Goal: Communication & Community: Answer question/provide support

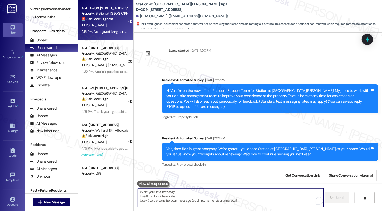
scroll to position [409, 0]
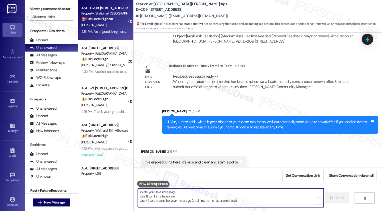
click at [180, 197] on textarea "To enrich screen reader interactions, please activate Accessibility in Grammarl…" at bounding box center [231, 197] width 186 height 19
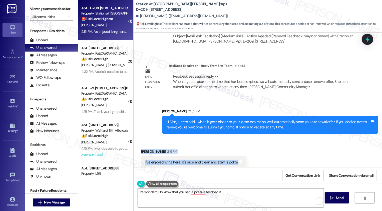
drag, startPoint x: 138, startPoint y: 146, endPoint x: 246, endPoint y: 155, distance: 109.1
click at [246, 155] on div "Received via SMS [PERSON_NAME] 2:15 PM I've enjoyed living here, it's nice and …" at bounding box center [258, 155] width 249 height 35
copy div "[PERSON_NAME] 2:15 PM I've enjoyed living here, it's nice and clean and staff i…"
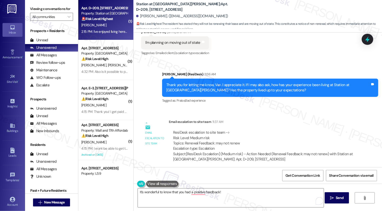
scroll to position [305, 0]
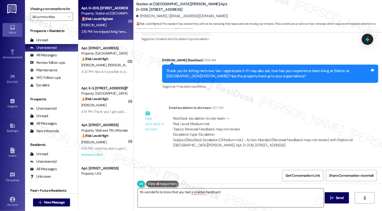
click at [171, 202] on textarea "It's wonderful to know that you had a positive feedback!" at bounding box center [231, 197] width 186 height 19
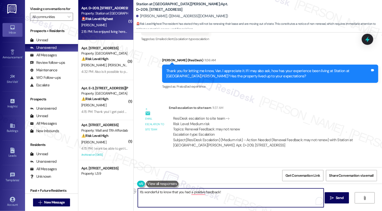
paste textarea "[PERSON_NAME] you for sharing that! I’m so glad to hear you’re enjoying your ho…"
click at [138, 191] on textarea "[PERSON_NAME] you for sharing that! I’m so glad to hear you’re enjoying your ho…" at bounding box center [231, 197] width 186 height 19
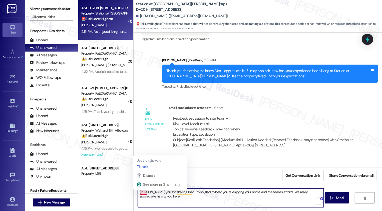
click at [138, 192] on textarea "[PERSON_NAME] you for sharing that! I’m so glad to hear you’re enjoying your ho…" at bounding box center [231, 197] width 186 height 19
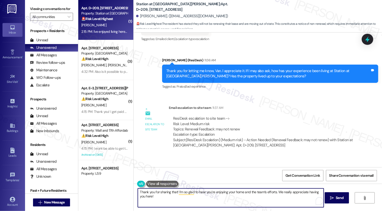
click at [141, 197] on textarea "Thank you for sharing that! I’m so glad to hear you’re enjoying your home and t…" at bounding box center [231, 197] width 186 height 19
type textarea "Thank you for sharing that! I’m so glad to hear you’re enjoying your home and t…"
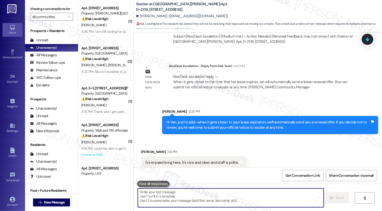
scroll to position [449, 0]
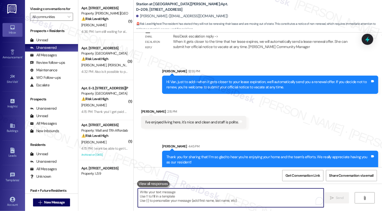
click at [206, 200] on textarea "To enrich screen reader interactions, please activate Accessibility in Grammarl…" at bounding box center [231, 197] width 186 height 19
paste textarea "If you haven't had a chance to leave us a review on Google yet, we would be so …"
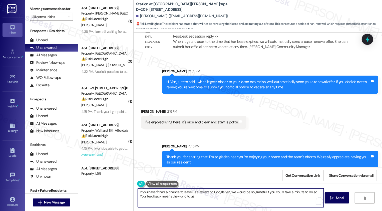
click at [142, 193] on textarea "If you haven't had a chance to leave us a review on Google yet, we would be so …" at bounding box center [231, 197] width 186 height 19
click at [195, 197] on textarea "If you haven't had a chance to leave us a review on Google yet, we would be so …" at bounding box center [231, 197] width 186 height 19
type textarea "If you haven't had a chance to leave us a review on Google yet, we would be so …"
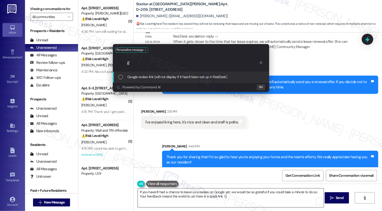
type input "go"
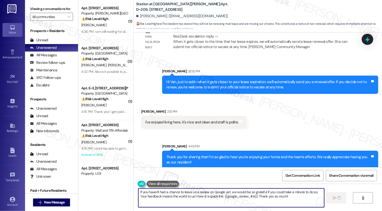
type textarea "If you haven't had a chance to leave us a review on Google yet, we would be so …"
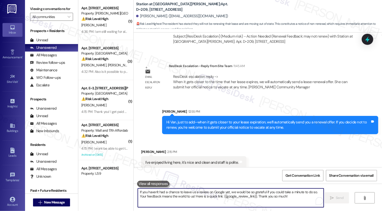
scroll to position [490, 0]
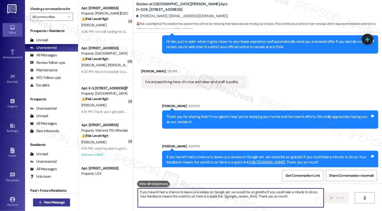
click at [61, 200] on span "New Message" at bounding box center [54, 202] width 21 height 5
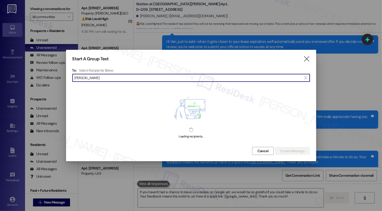
type input "[PERSON_NAME]"
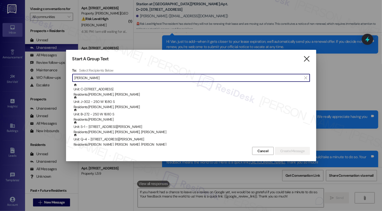
click at [309, 60] on icon "" at bounding box center [306, 58] width 7 height 5
